Goal: Find specific page/section: Find specific page/section

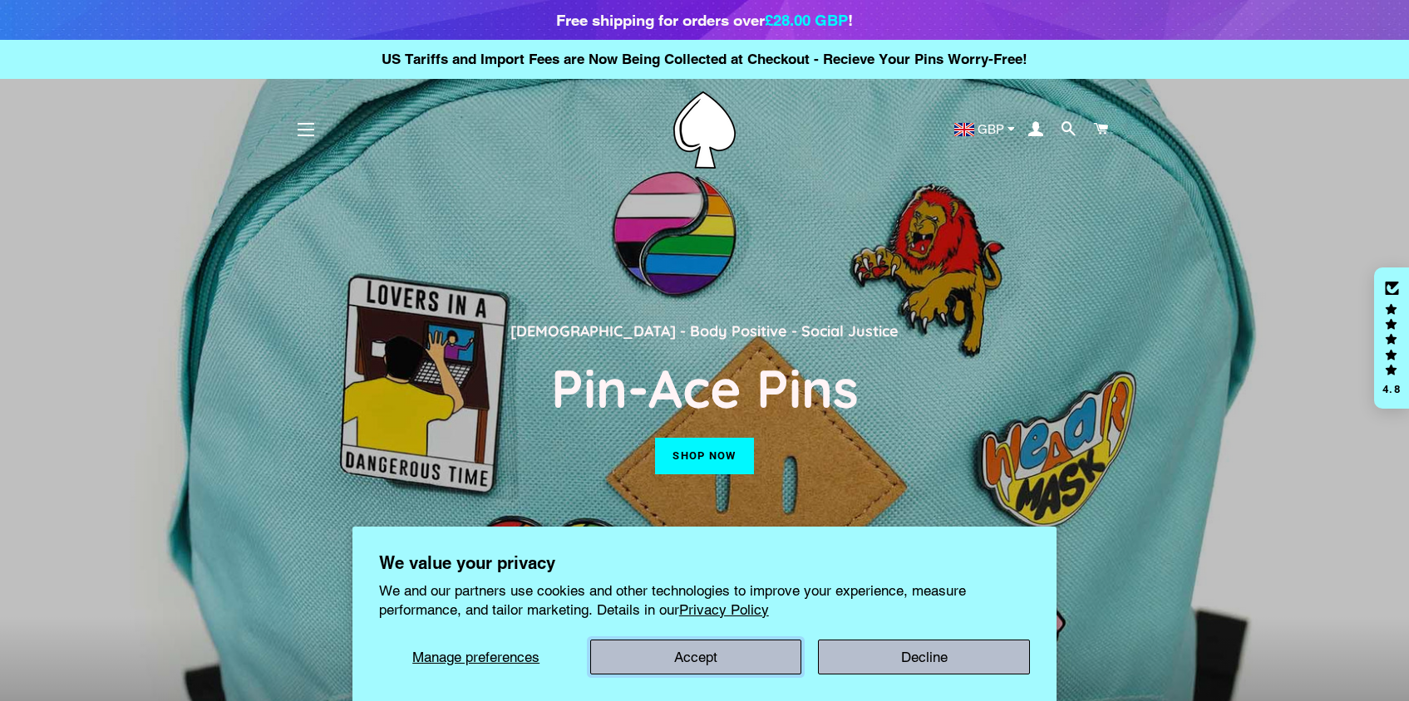
click at [725, 647] on button "Accept" at bounding box center [696, 657] width 212 height 35
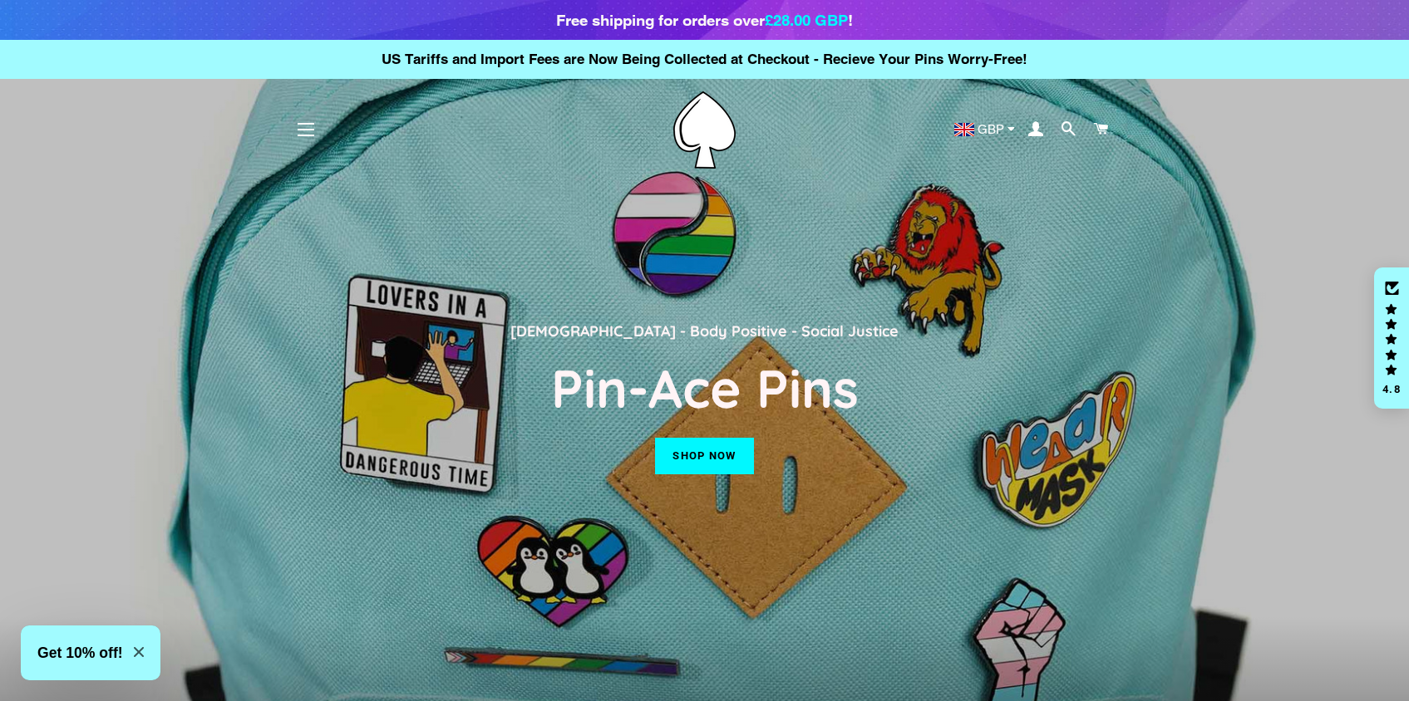
click at [296, 129] on button "Site navigation" at bounding box center [306, 130] width 42 height 42
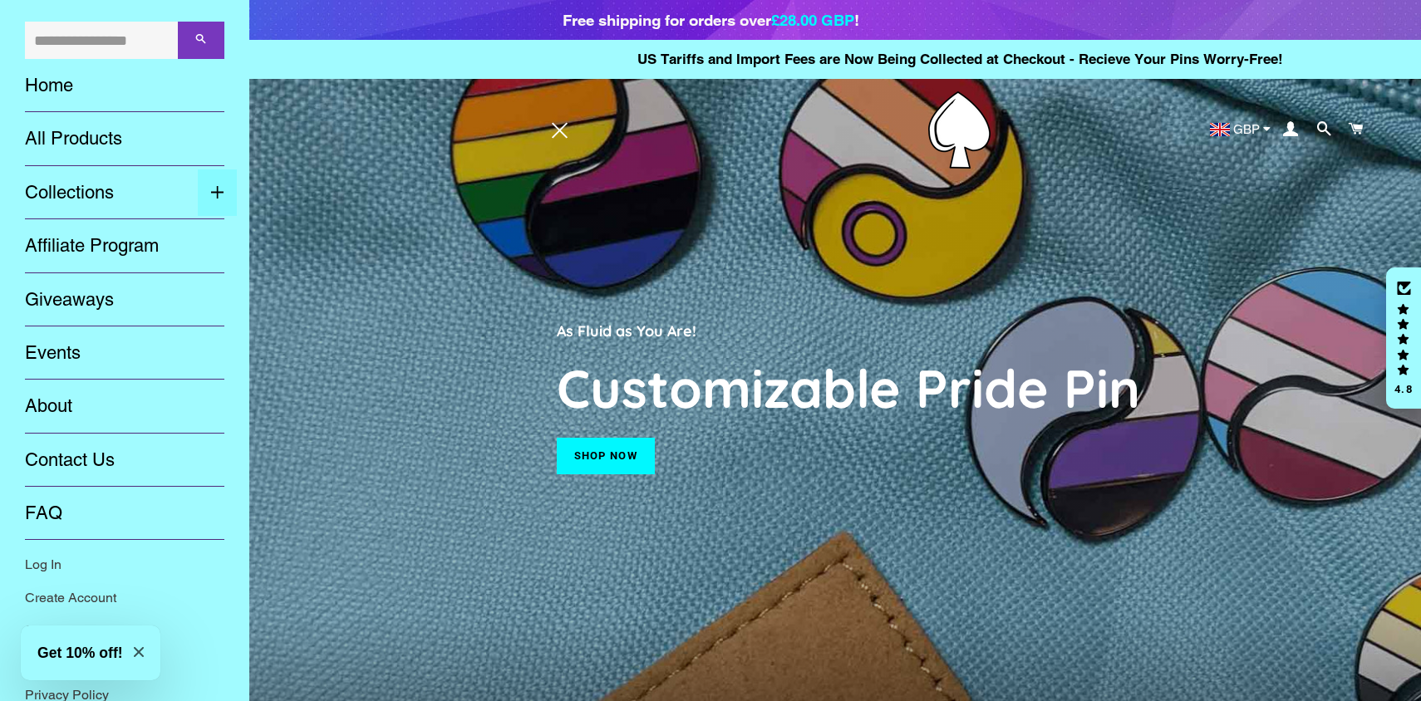
click at [198, 187] on button "Expand submenu Collections Collapse submenu Collections" at bounding box center [217, 193] width 39 height 47
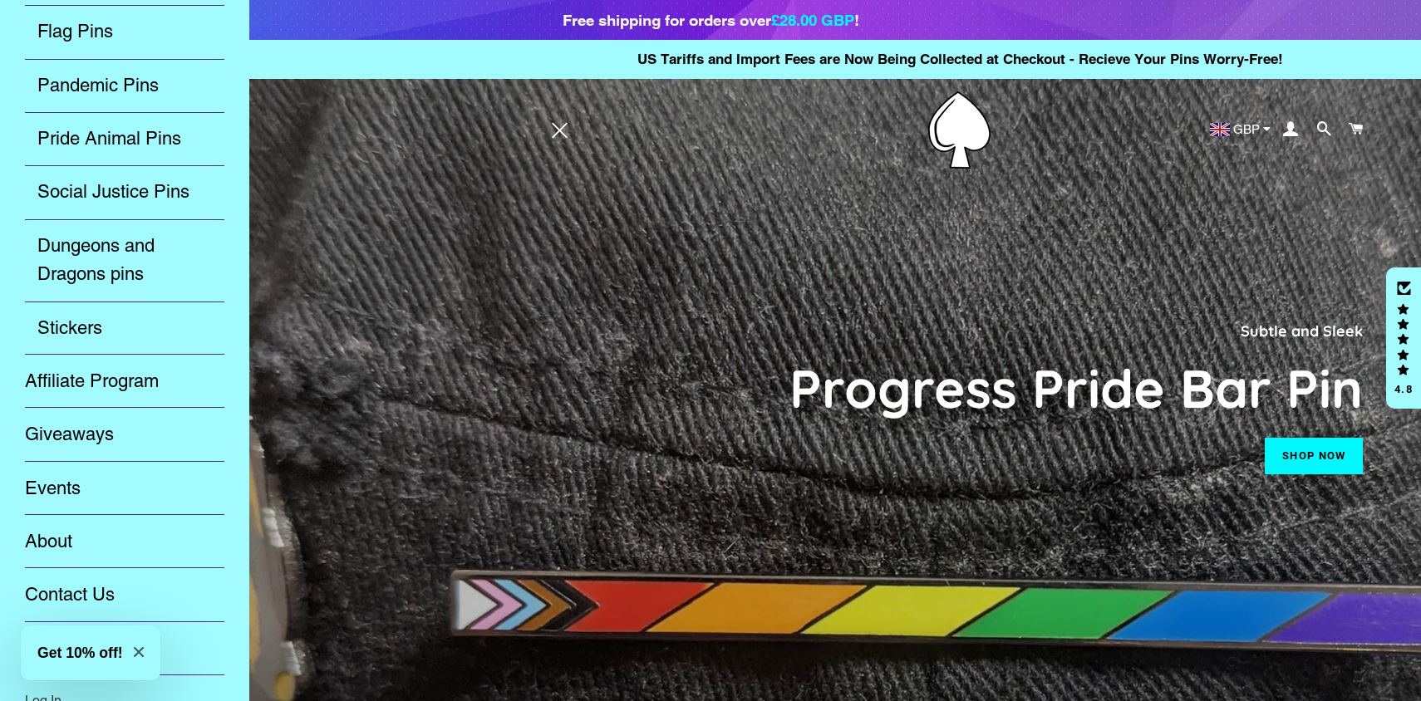
scroll to position [376, 0]
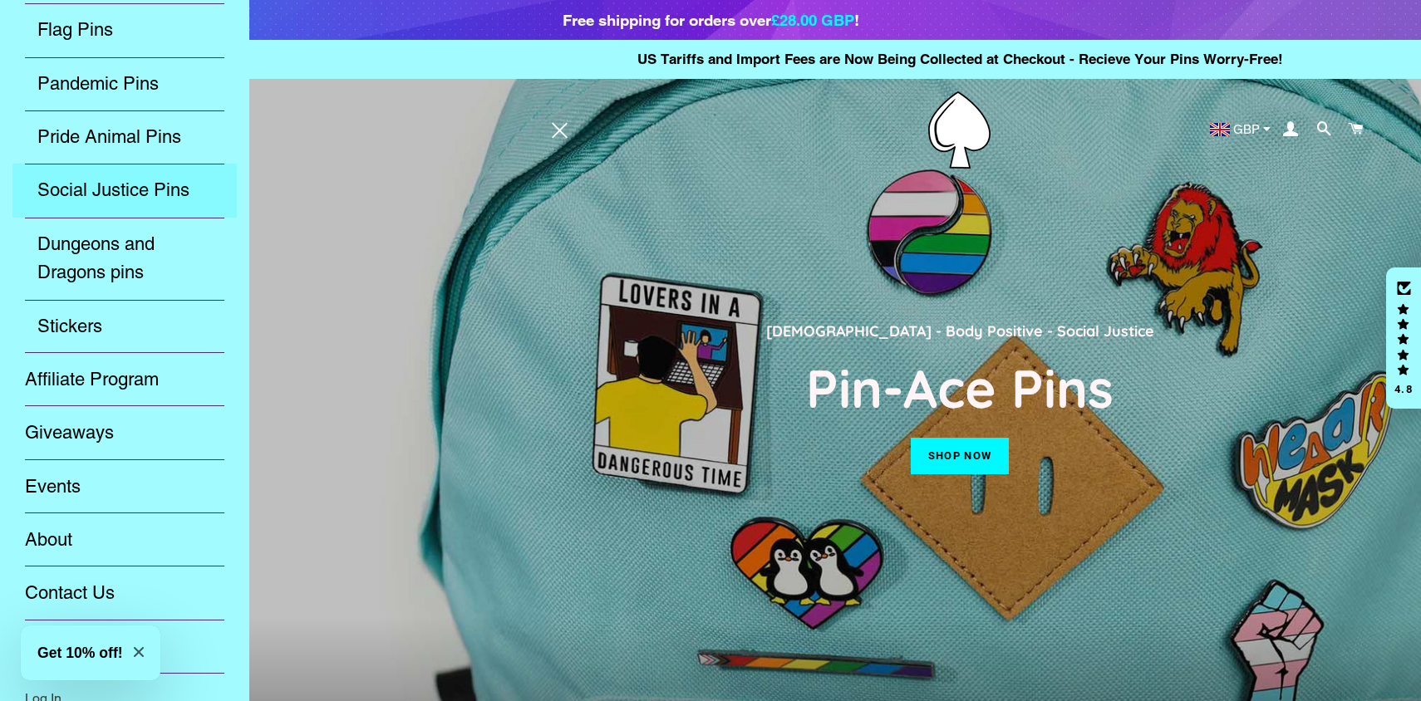
click at [118, 194] on link "Social Justice Pins" at bounding box center [124, 190] width 224 height 53
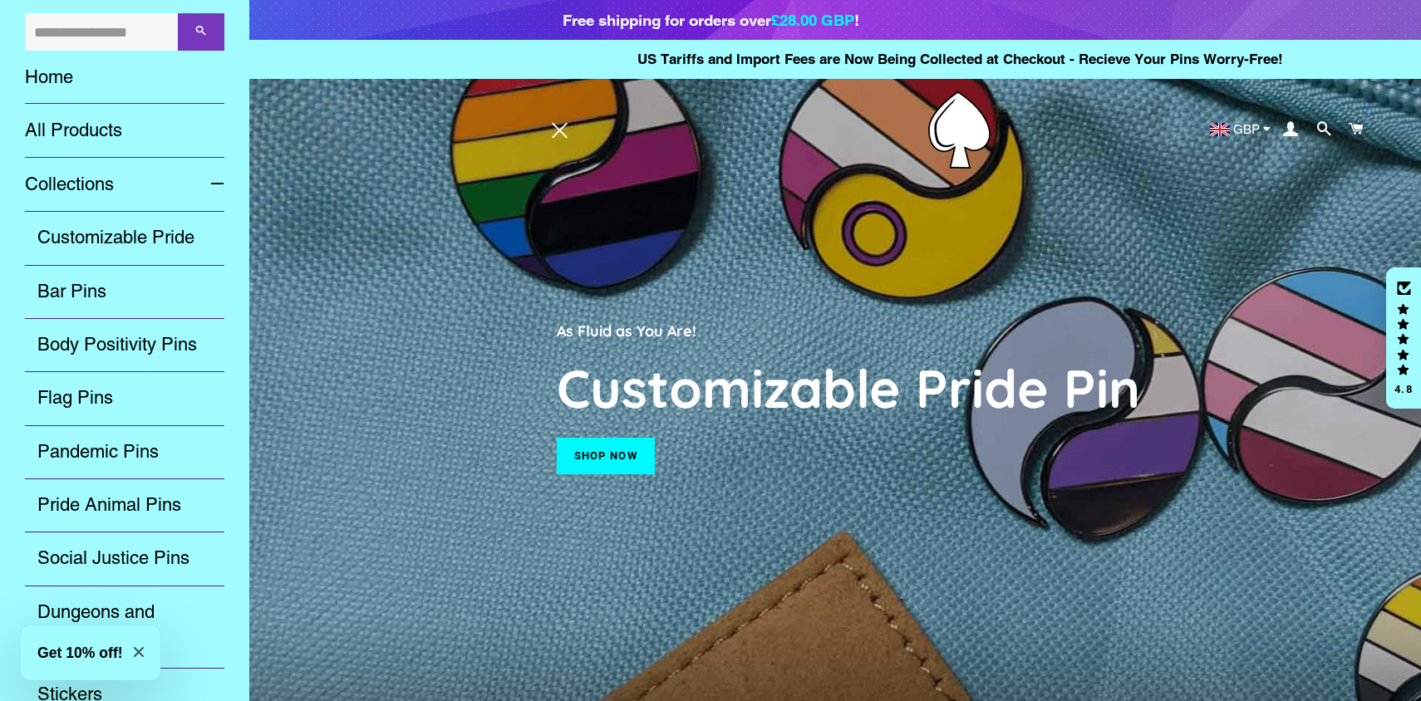
scroll to position [0, 0]
